Goal: Navigation & Orientation: Find specific page/section

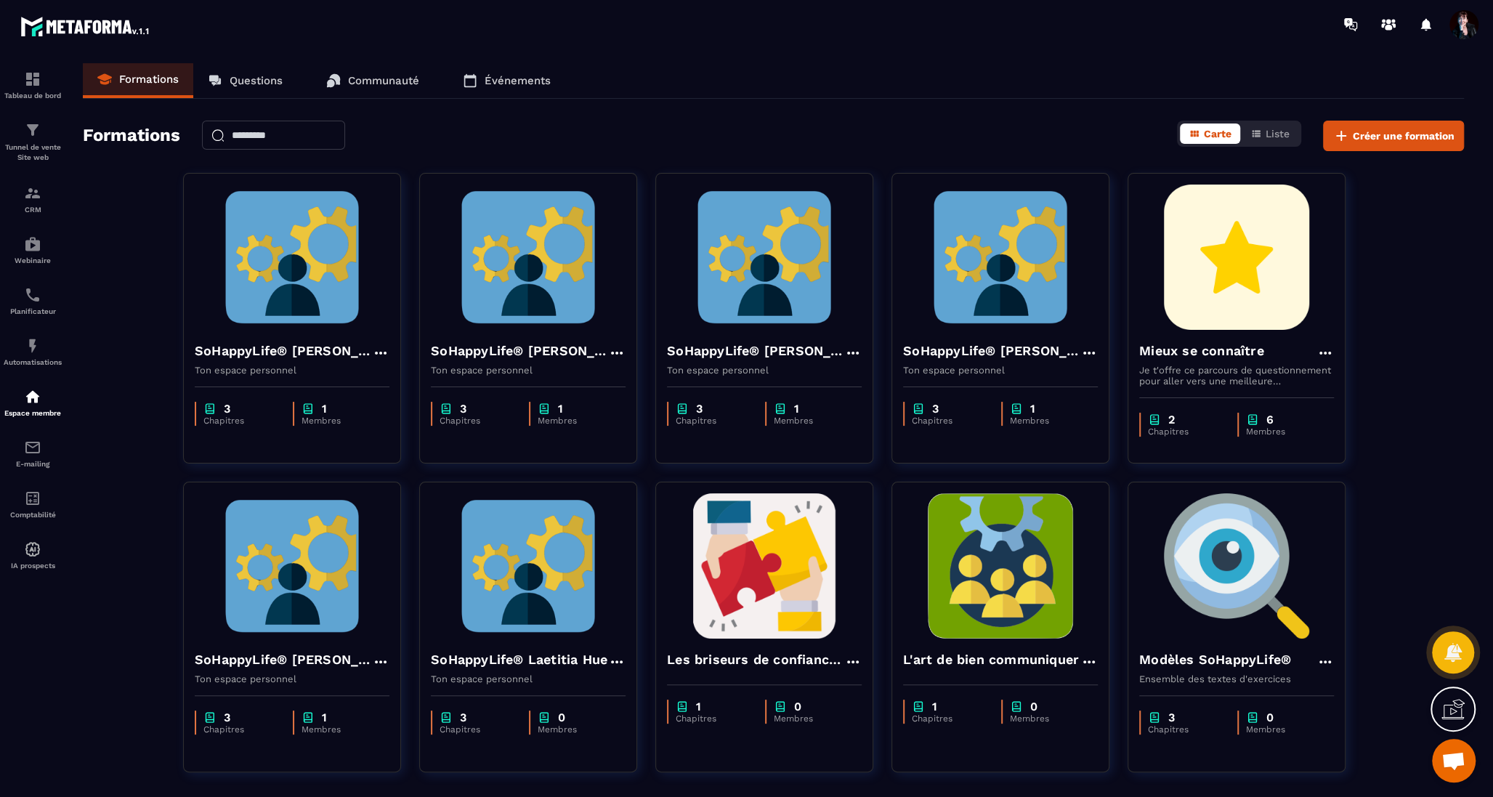
scroll to position [16185, 0]
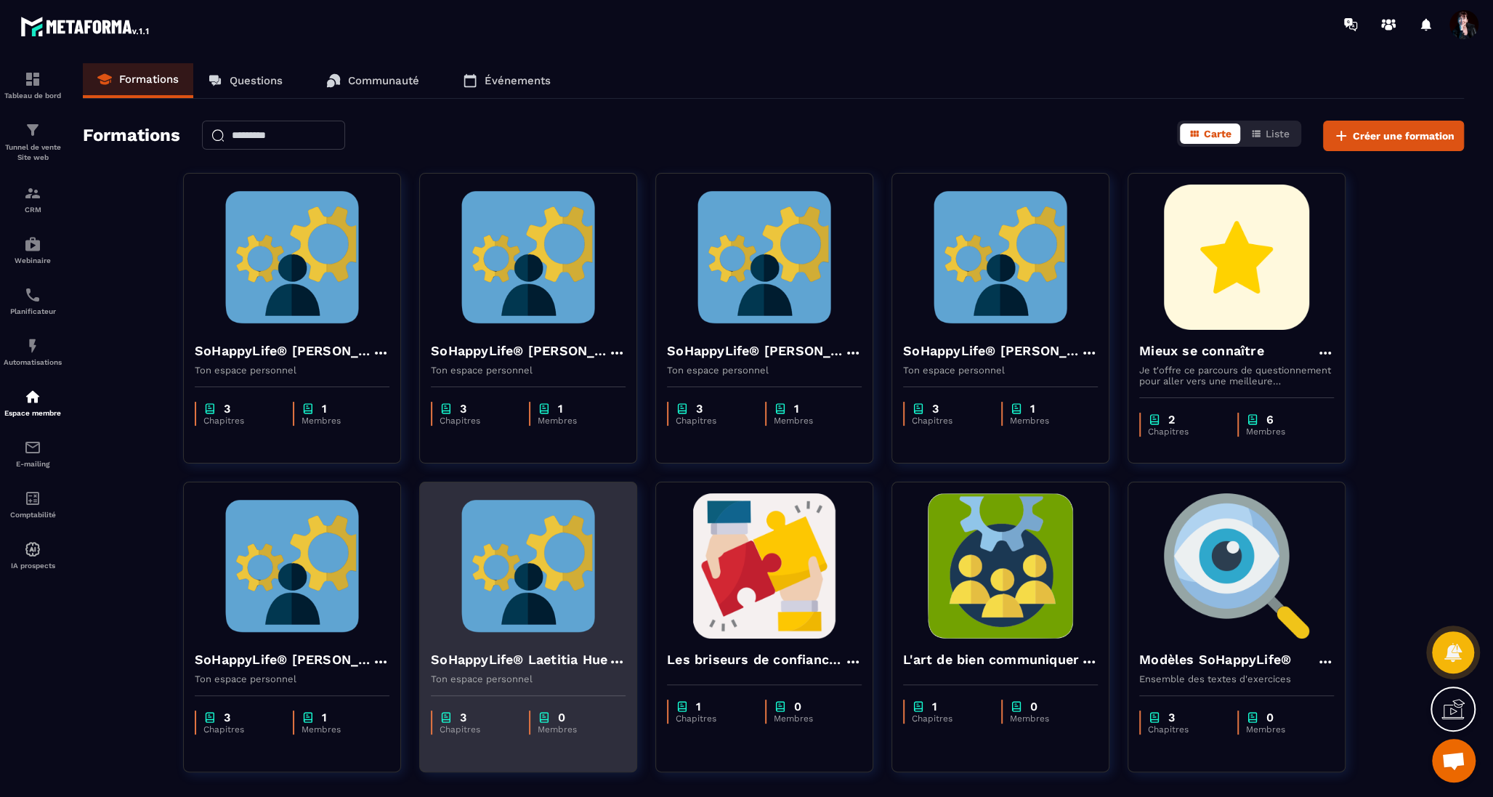
click at [545, 562] on img at bounding box center [528, 565] width 195 height 145
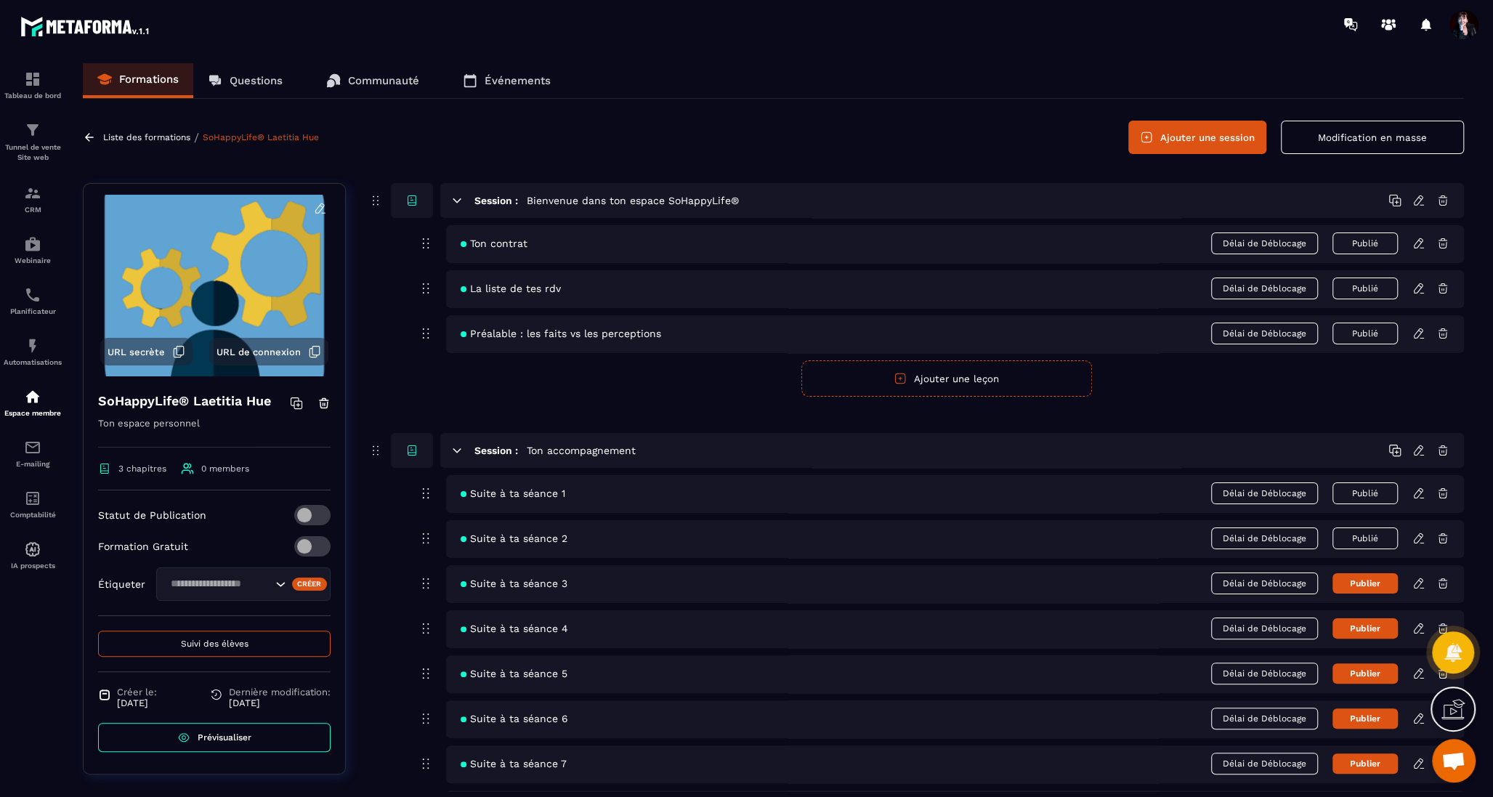
click at [1423, 534] on icon at bounding box center [1418, 538] width 13 height 13
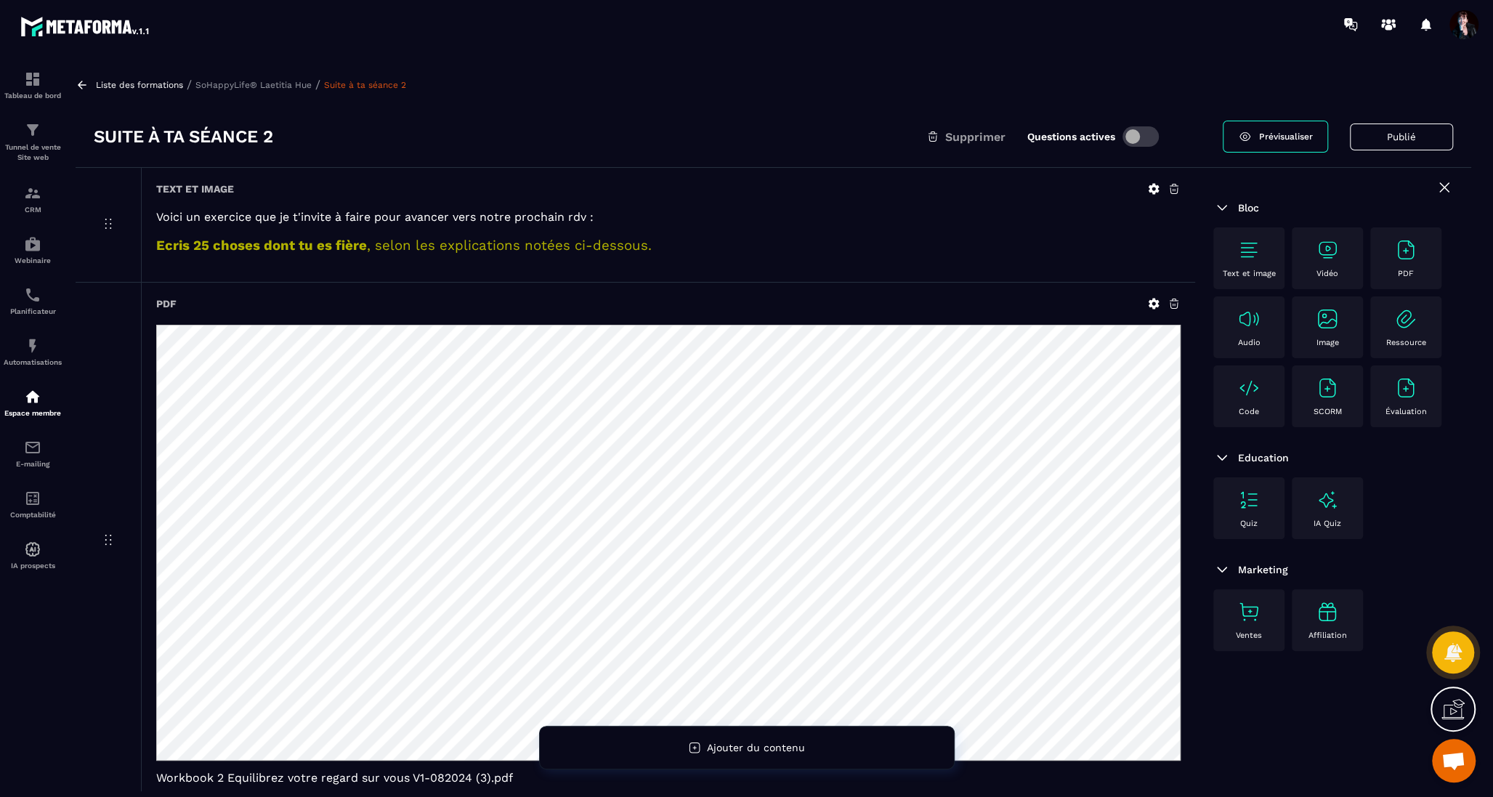
click at [273, 89] on div "Liste des formations / SoHappyLife® [PERSON_NAME] / Suite à ta séance 2" at bounding box center [774, 85] width 1396 height 14
click at [256, 86] on p "SoHappyLife® Laetitia Hue" at bounding box center [253, 85] width 116 height 10
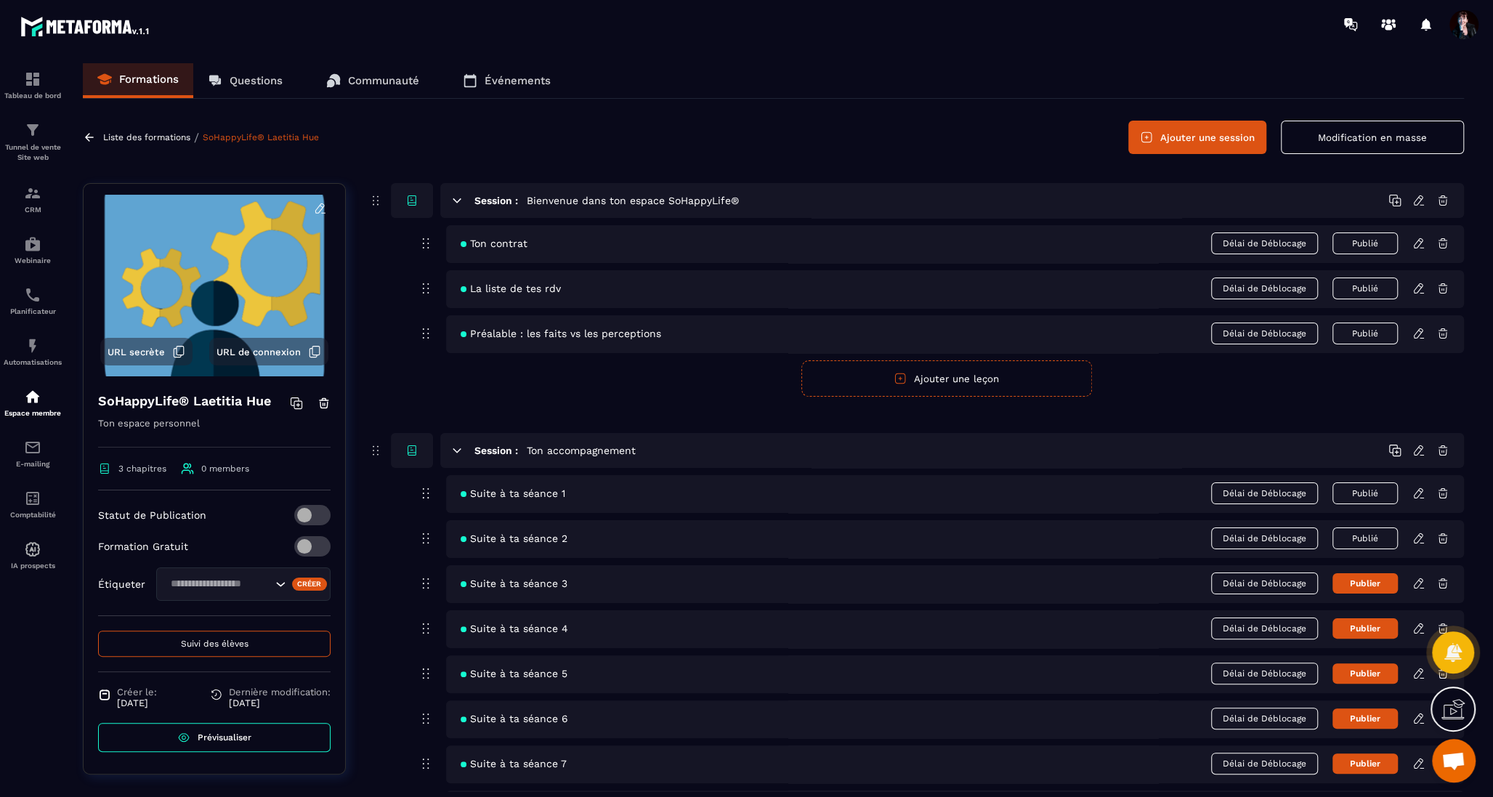
click at [291, 645] on button "Suivi des élèves" at bounding box center [214, 644] width 233 height 26
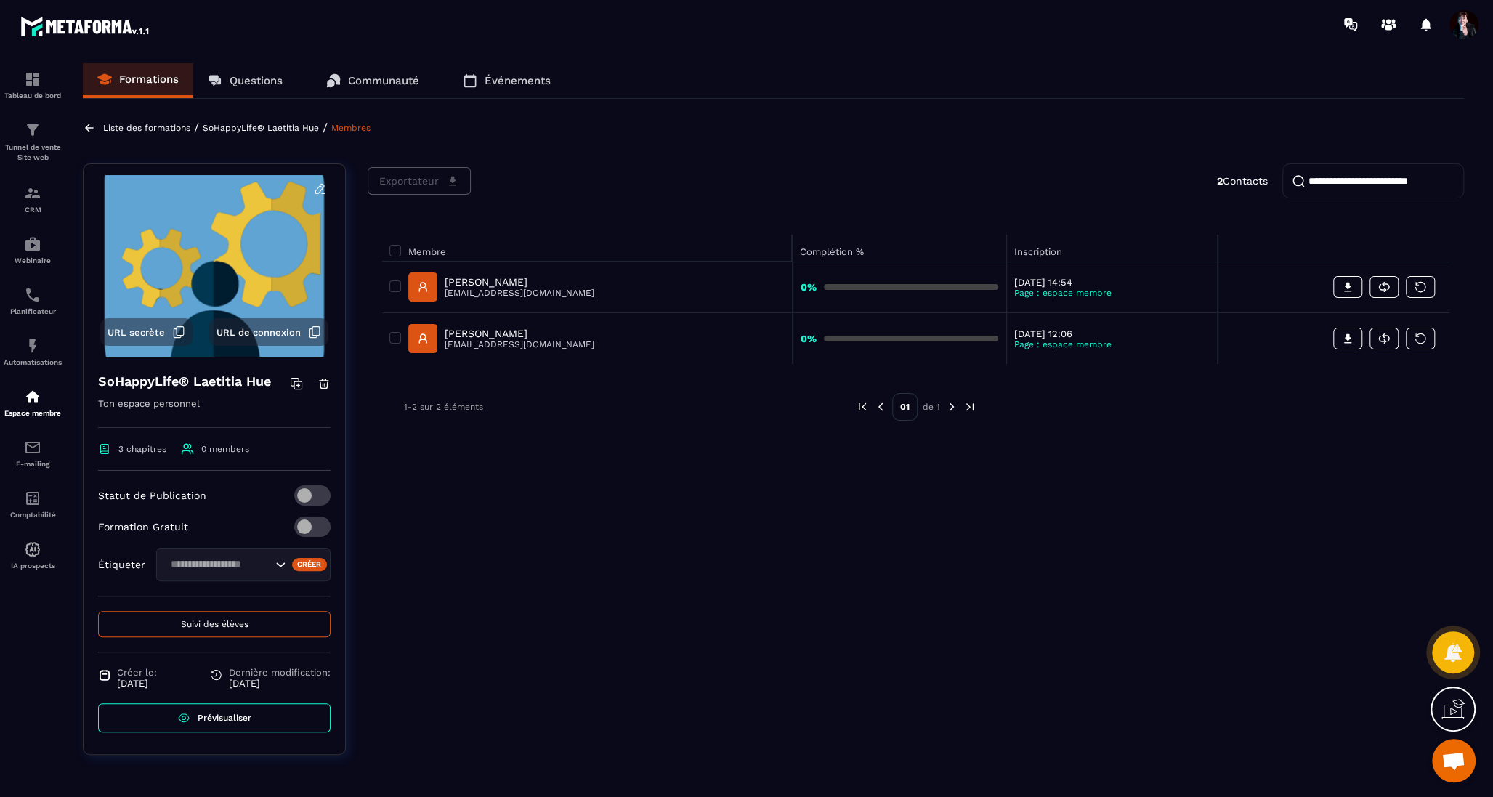
click at [291, 130] on p "SoHappyLife® Laetitia Hue" at bounding box center [261, 128] width 116 height 10
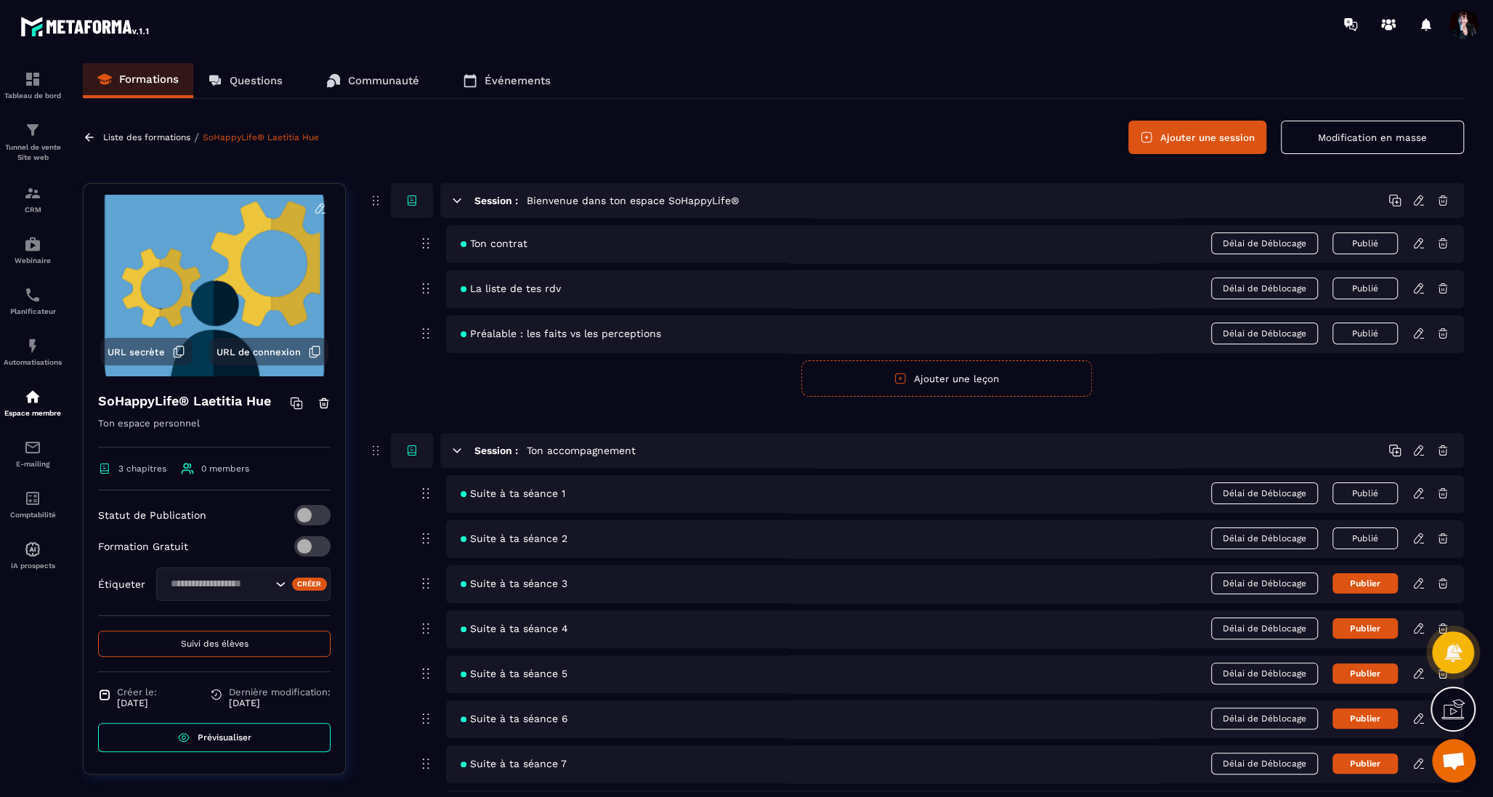
click at [1418, 494] on icon at bounding box center [1418, 493] width 13 height 13
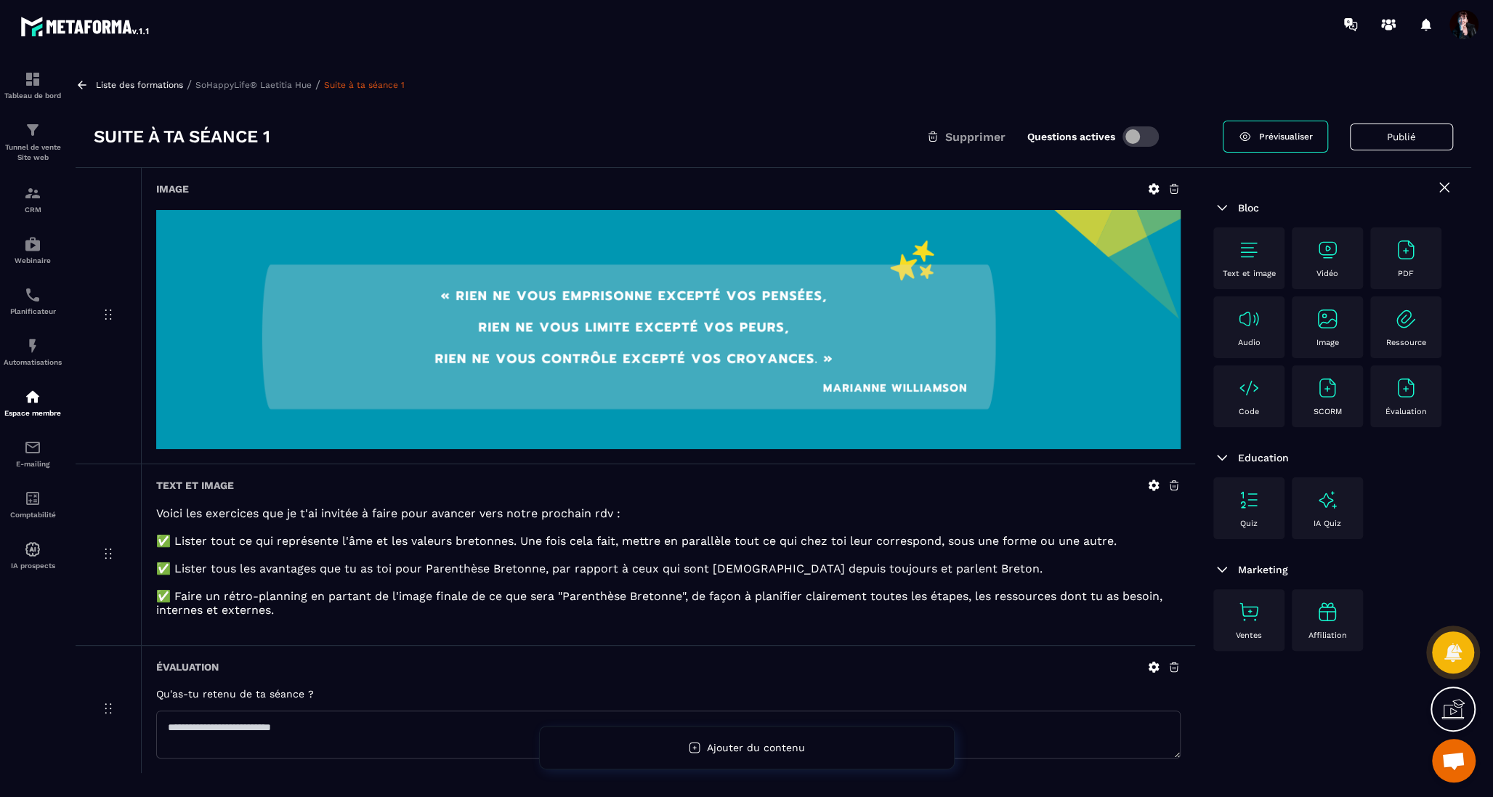
click at [264, 88] on p "SoHappyLife® Laetitia Hue" at bounding box center [253, 85] width 116 height 10
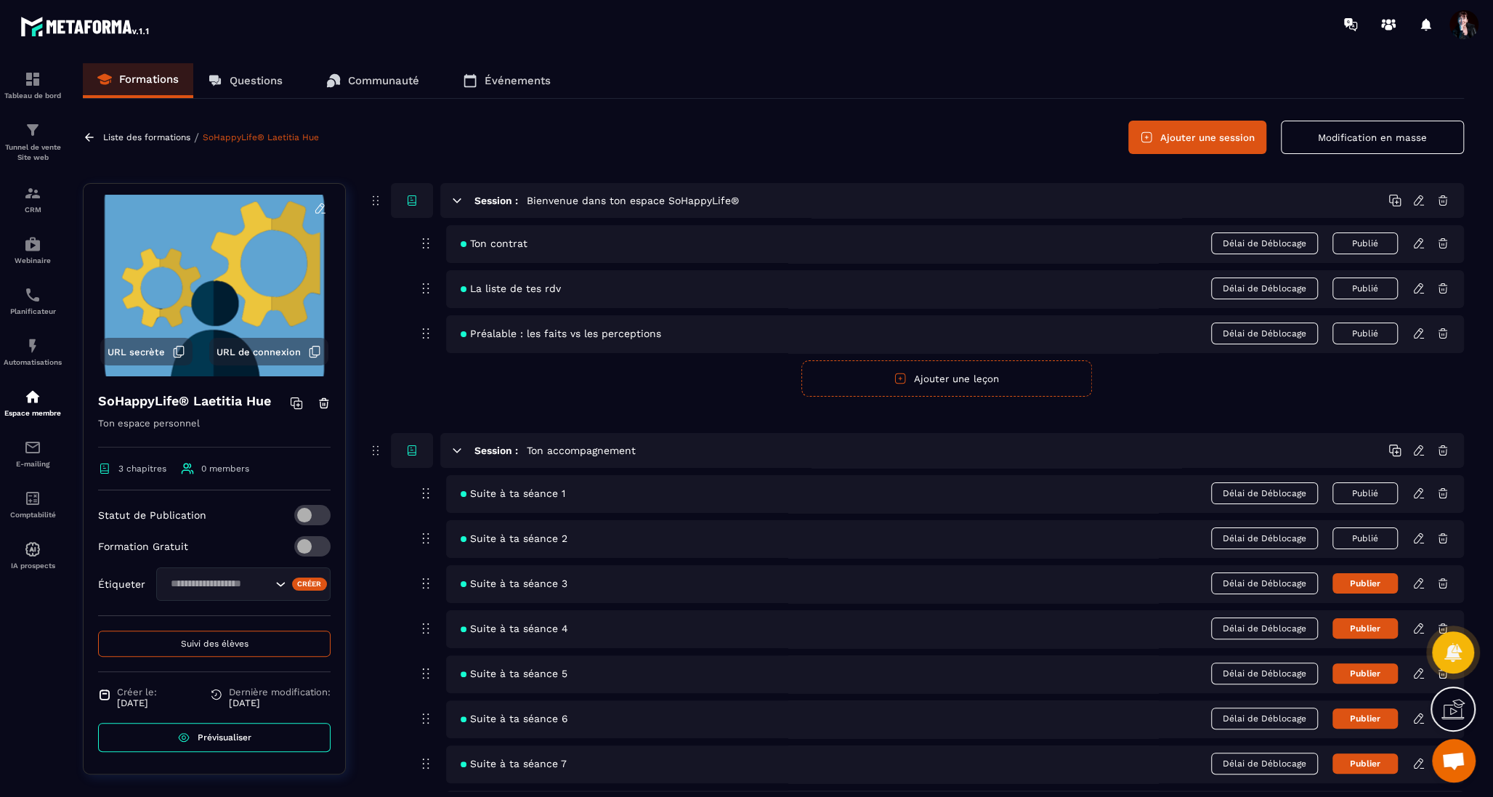
click at [1423, 535] on icon at bounding box center [1418, 538] width 13 height 13
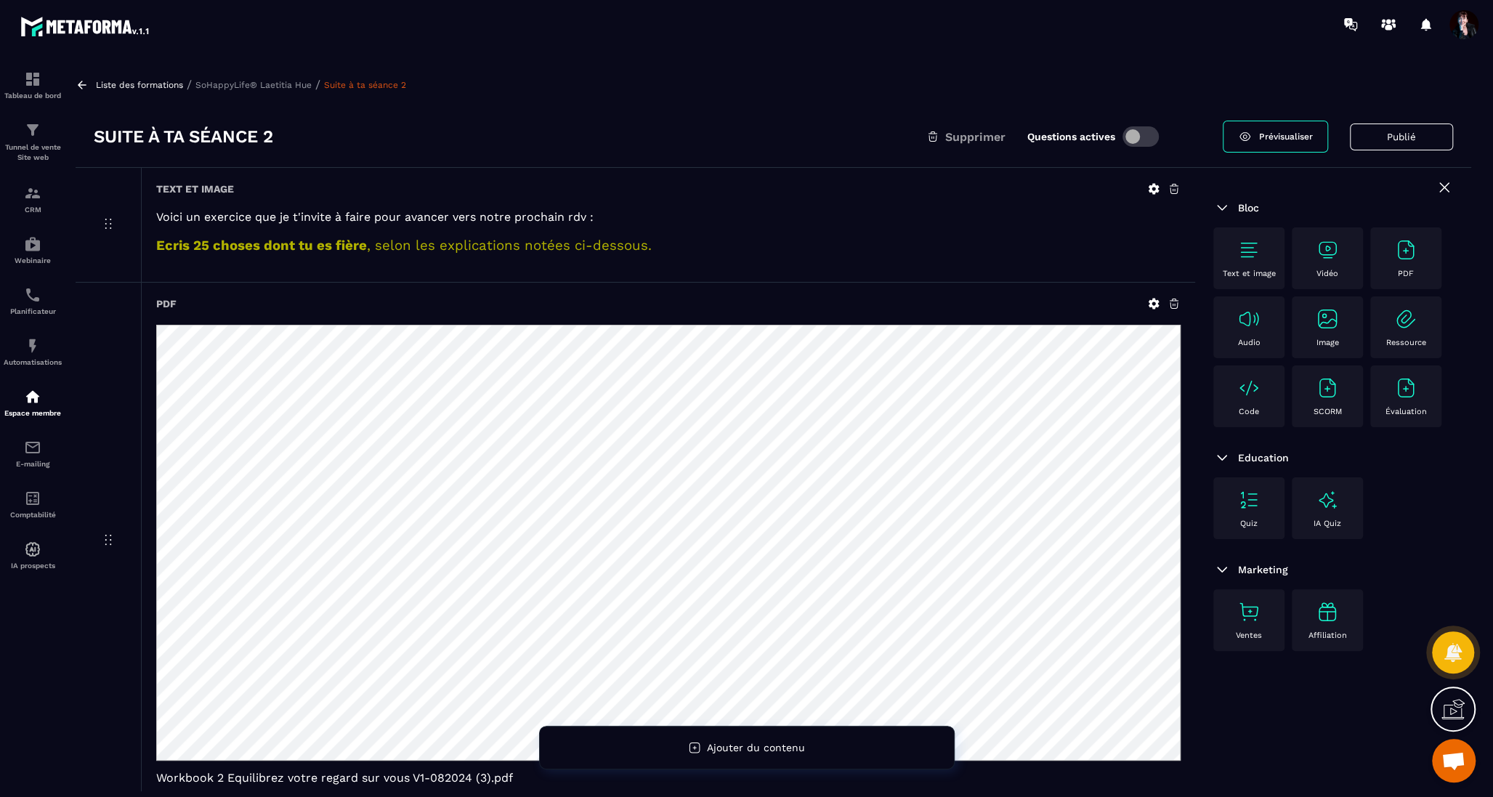
click at [248, 86] on p "SoHappyLife® Laetitia Hue" at bounding box center [253, 85] width 116 height 10
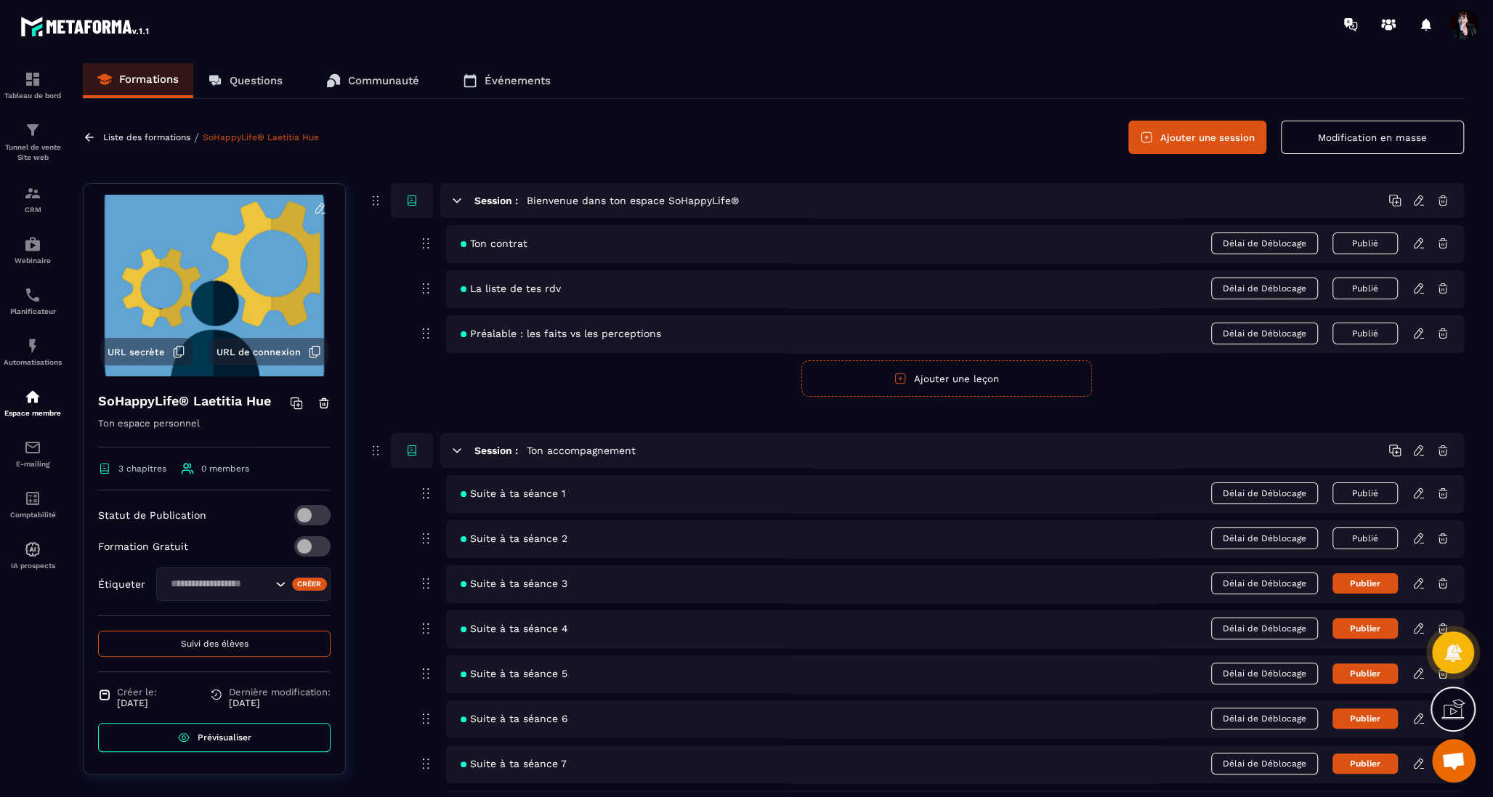
click at [122, 142] on p "Liste des formations" at bounding box center [146, 137] width 87 height 10
